Goal: Navigation & Orientation: Find specific page/section

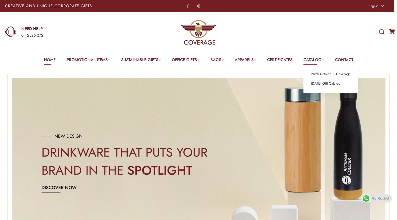
click at [319, 59] on link "Catalog" at bounding box center [313, 61] width 21 height 8
click at [318, 85] on link "[DATE] Gift Catalog" at bounding box center [325, 83] width 29 height 7
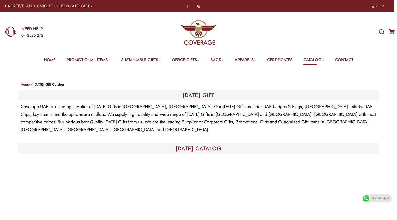
click at [317, 58] on e-page-transition at bounding box center [198, 110] width 397 height 220
click at [324, 59] on link "Catalog" at bounding box center [313, 61] width 21 height 8
click at [324, 71] on link "2025 Catalog – Coverage" at bounding box center [331, 74] width 40 height 7
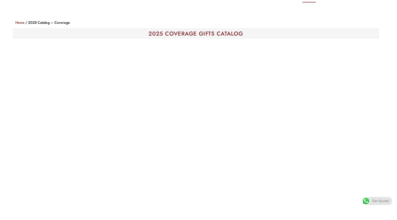
scroll to position [62, 0]
